Goal: Navigation & Orientation: Understand site structure

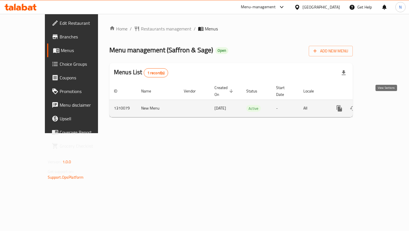
click at [384, 105] on icon "enhanced table" at bounding box center [380, 108] width 7 height 7
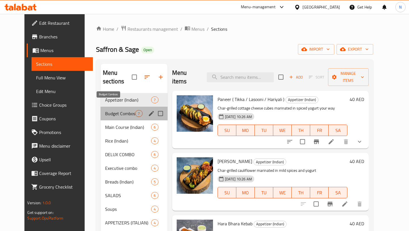
click at [126, 110] on span "Budget Combos" at bounding box center [120, 113] width 30 height 7
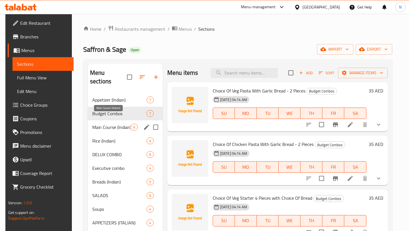
click at [119, 124] on span "Main Course (Indian)" at bounding box center [111, 127] width 38 height 7
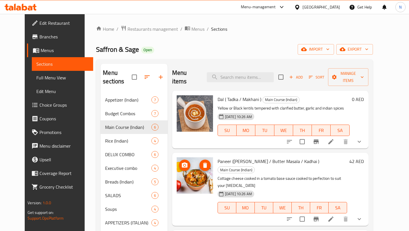
click at [198, 173] on img at bounding box center [195, 175] width 36 height 36
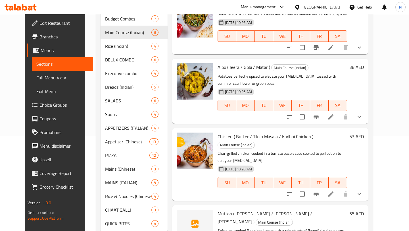
scroll to position [104, 0]
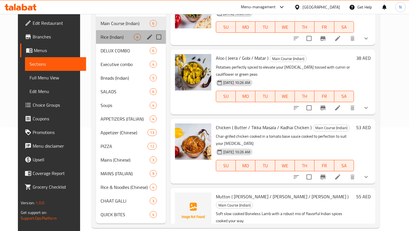
click at [108, 33] on div "Rice (Indian) 4" at bounding box center [131, 37] width 70 height 14
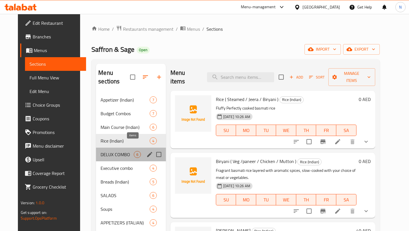
click at [134, 152] on span "6" at bounding box center [137, 154] width 7 height 5
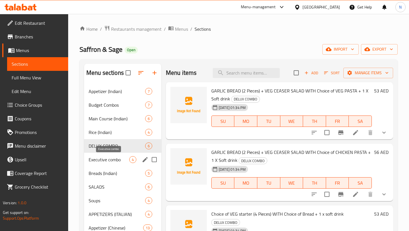
click at [108, 162] on span "Executive combo" at bounding box center [109, 159] width 41 height 7
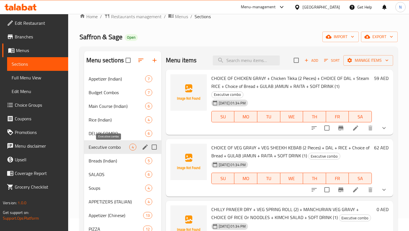
scroll to position [20, 0]
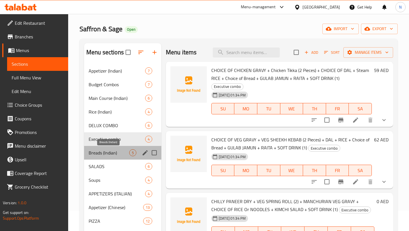
click at [110, 153] on span "Breads (Indian)" at bounding box center [109, 152] width 41 height 7
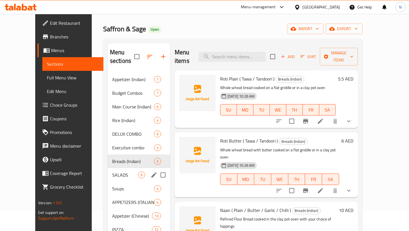
scroll to position [61, 0]
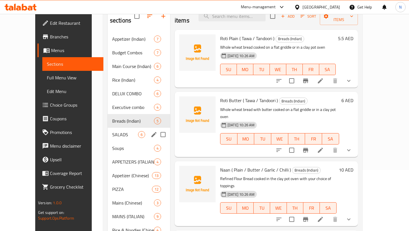
click at [111, 128] on div "SALADS 6" at bounding box center [139, 135] width 63 height 14
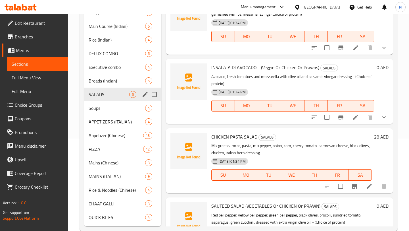
scroll to position [104, 0]
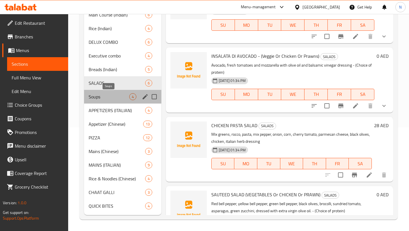
click at [107, 97] on span "Soups" at bounding box center [109, 96] width 41 height 7
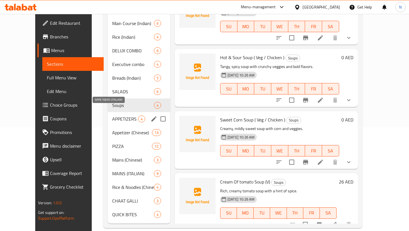
click at [112, 115] on span "APPETIZERS (ITALIAN)" at bounding box center [125, 118] width 26 height 7
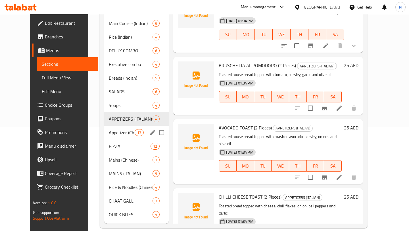
click at [113, 127] on div "Appetizer (Chinese) 13" at bounding box center [136, 133] width 65 height 14
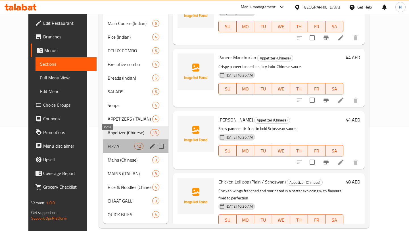
click at [114, 143] on span "PIZZA" at bounding box center [121, 146] width 27 height 7
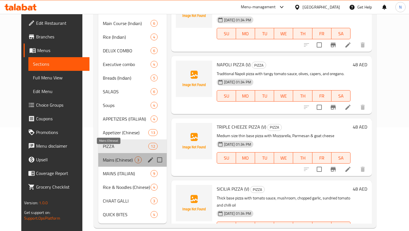
click at [115, 156] on span "Mains (Chinese)" at bounding box center [119, 159] width 32 height 7
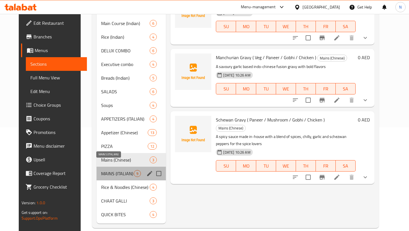
click at [117, 170] on span "MAINS (ITALIAN)" at bounding box center [117, 173] width 33 height 7
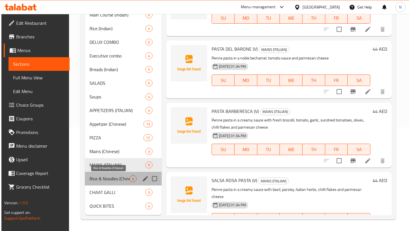
click at [117, 176] on span "Rice & Noodles (Chinese)" at bounding box center [110, 178] width 40 height 7
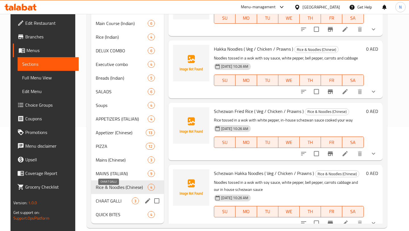
click at [118, 197] on span "CHAAT GALLI" at bounding box center [114, 200] width 36 height 7
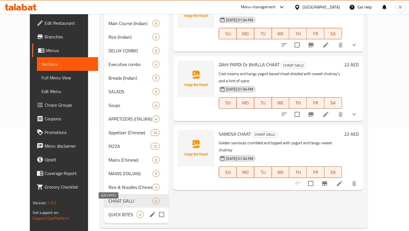
click at [118, 211] on span "QUICK BITES" at bounding box center [123, 214] width 28 height 7
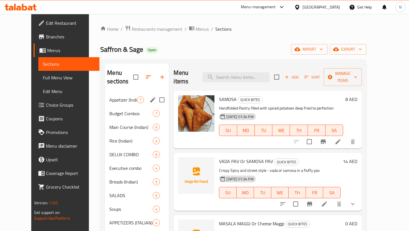
click at [115, 96] on span "Appetizer (Indian)" at bounding box center [123, 99] width 28 height 7
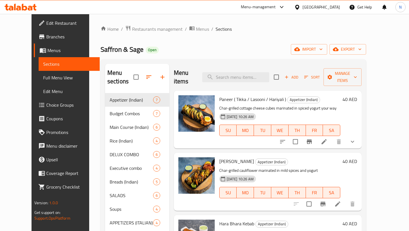
click at [47, 34] on span "Branches" at bounding box center [70, 36] width 49 height 7
